Goal: Navigation & Orientation: Understand site structure

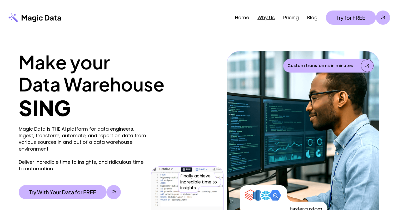
click at [267, 18] on link "Why Us" at bounding box center [265, 17] width 17 height 7
click at [290, 20] on link "Pricing" at bounding box center [291, 17] width 16 height 7
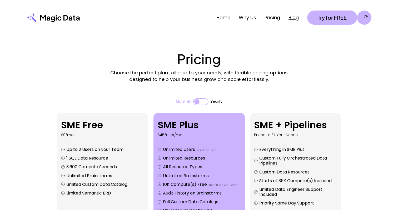
click at [298, 16] on link "Blog" at bounding box center [293, 17] width 10 height 7
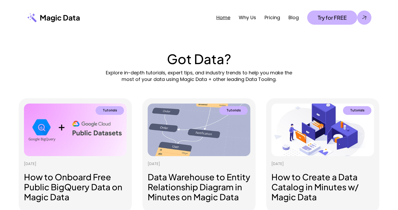
click at [228, 17] on link "Home" at bounding box center [223, 17] width 14 height 7
